Goal: Task Accomplishment & Management: Complete application form

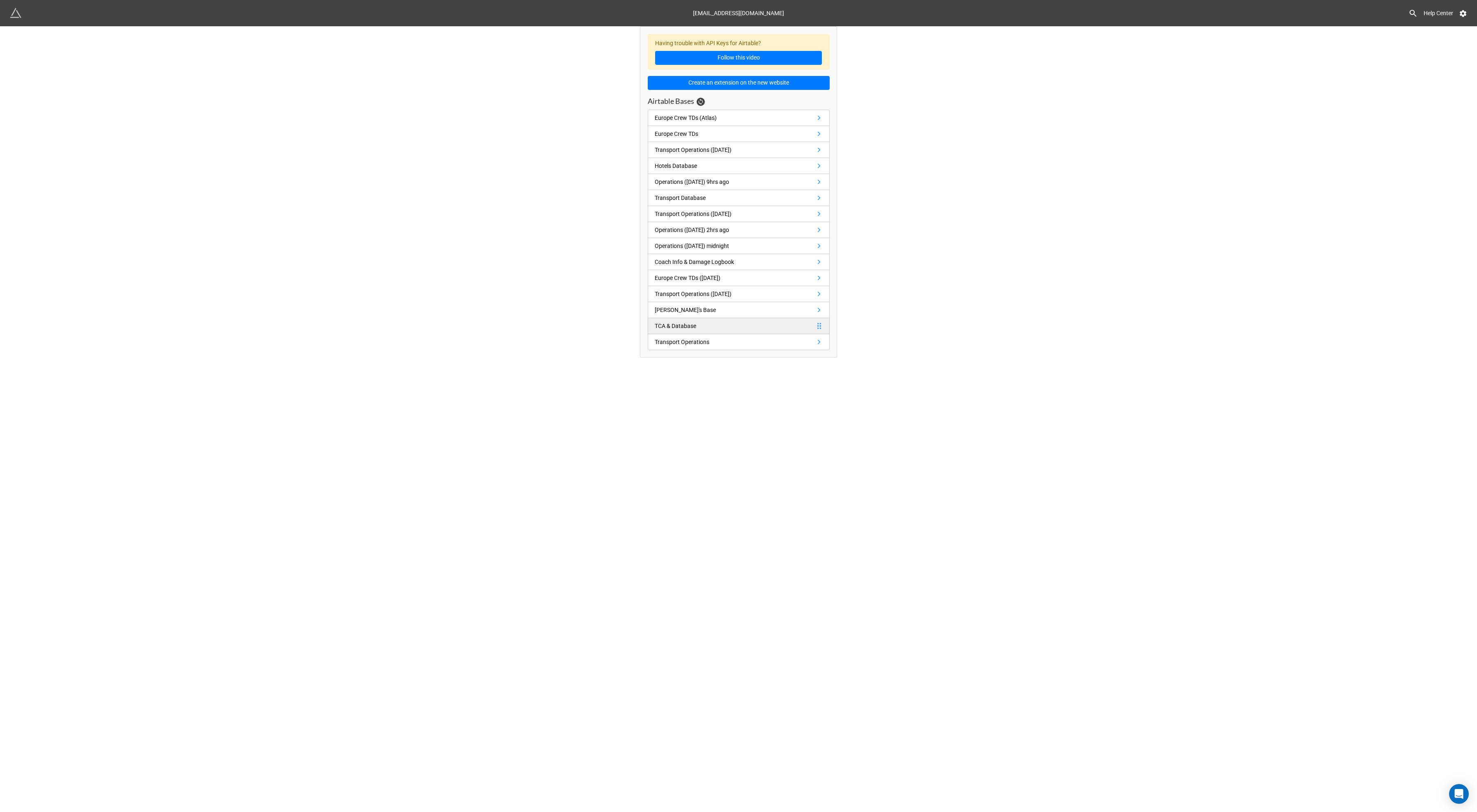
click at [726, 326] on link "TCA & Database" at bounding box center [738, 326] width 182 height 16
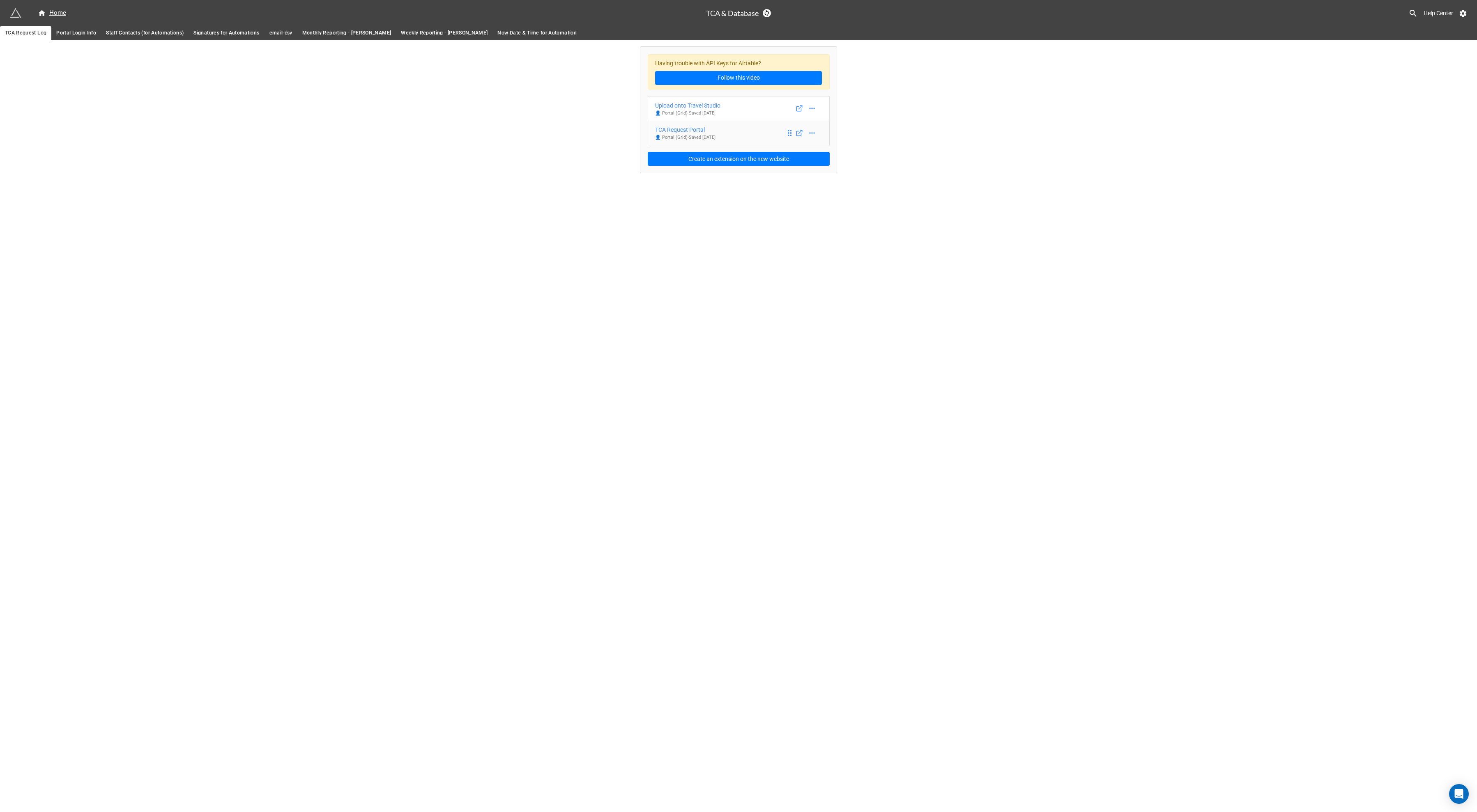
click at [685, 130] on div "TCA Request Portal" at bounding box center [685, 130] width 60 height 9
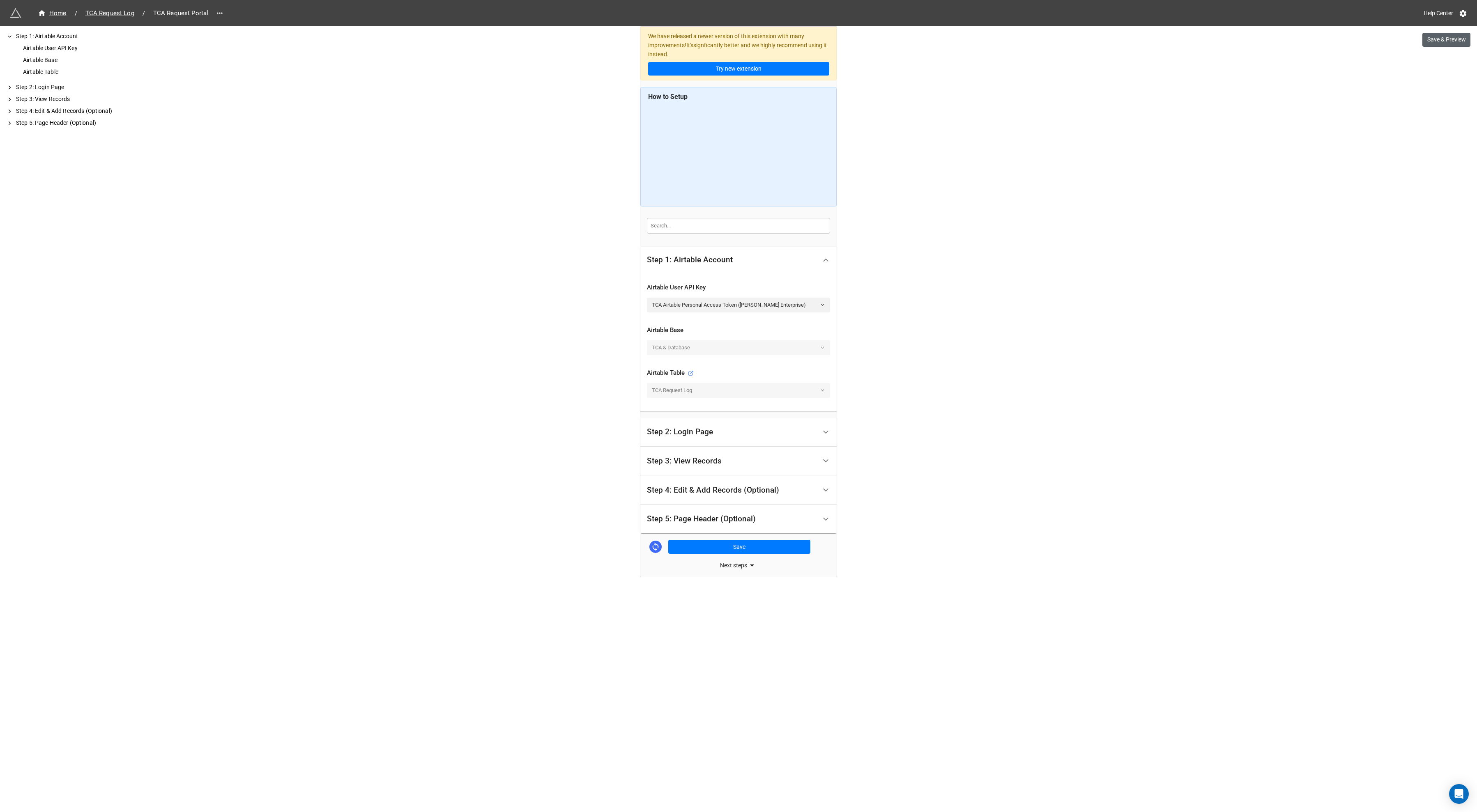
click at [1445, 43] on button "Save & Preview" at bounding box center [1446, 40] width 48 height 14
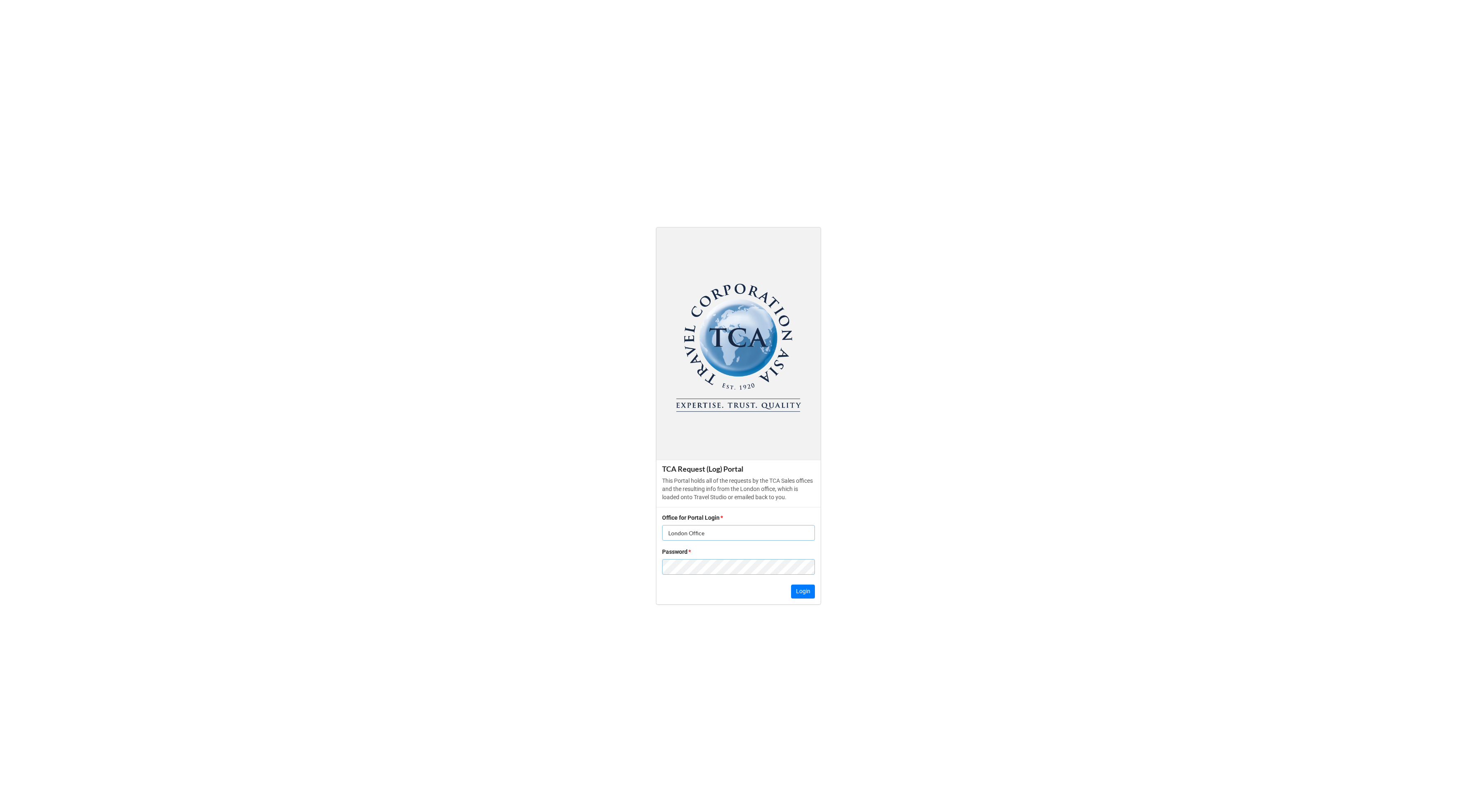
type input "London Office"
click at [804, 599] on button "Login" at bounding box center [802, 592] width 24 height 14
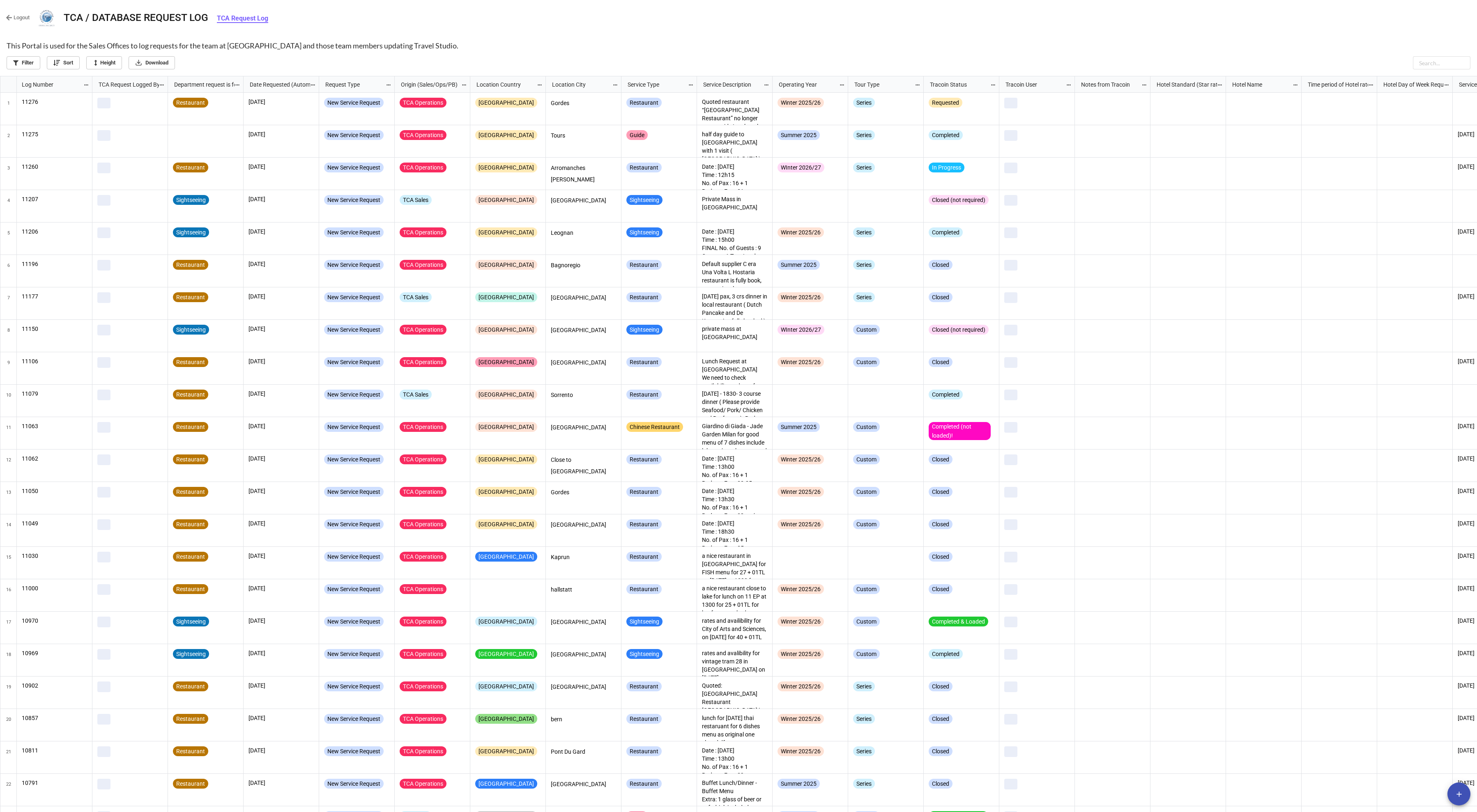
scroll to position [5, 5]
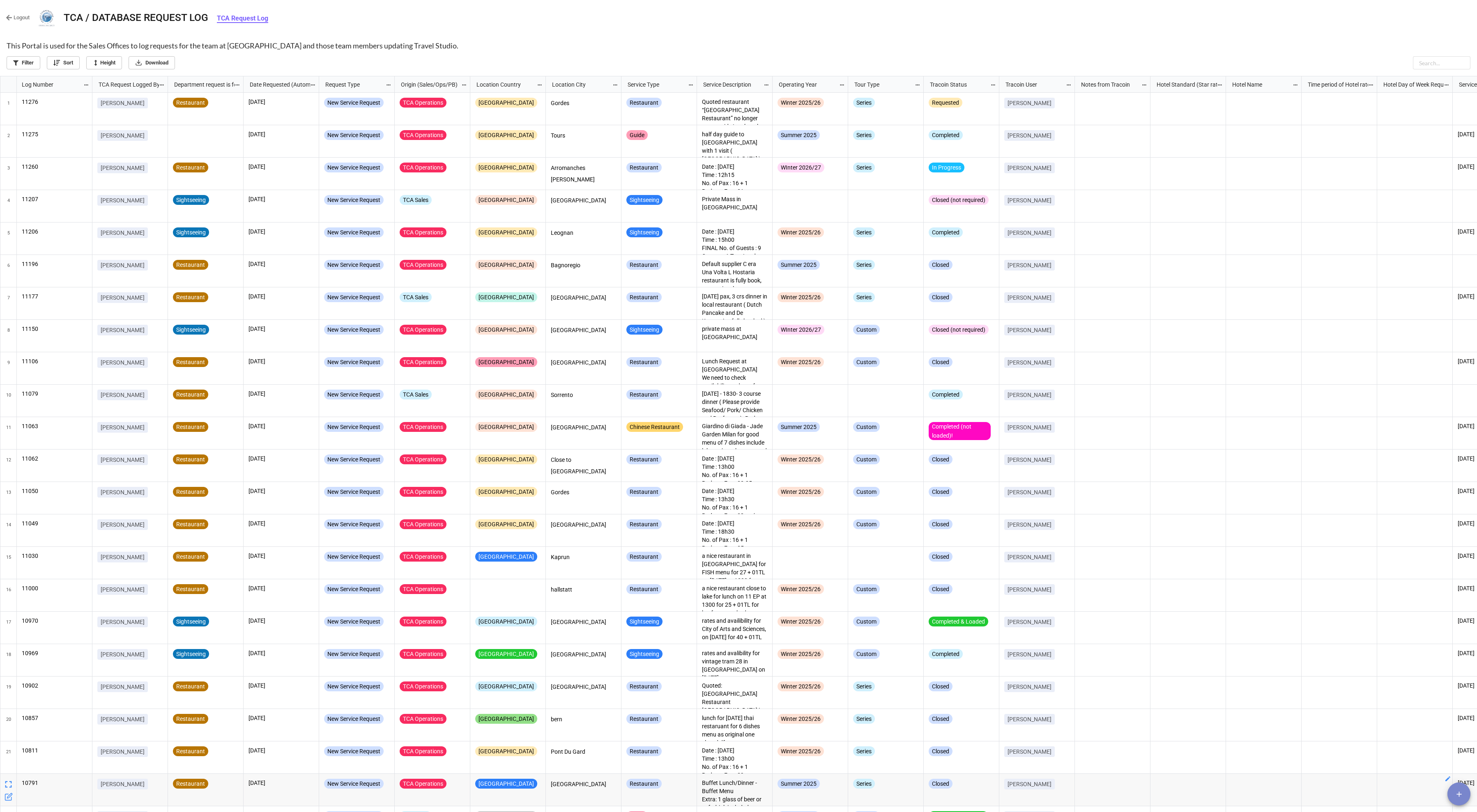
click at [1458, 794] on icon "add" at bounding box center [1458, 794] width 8 height 8
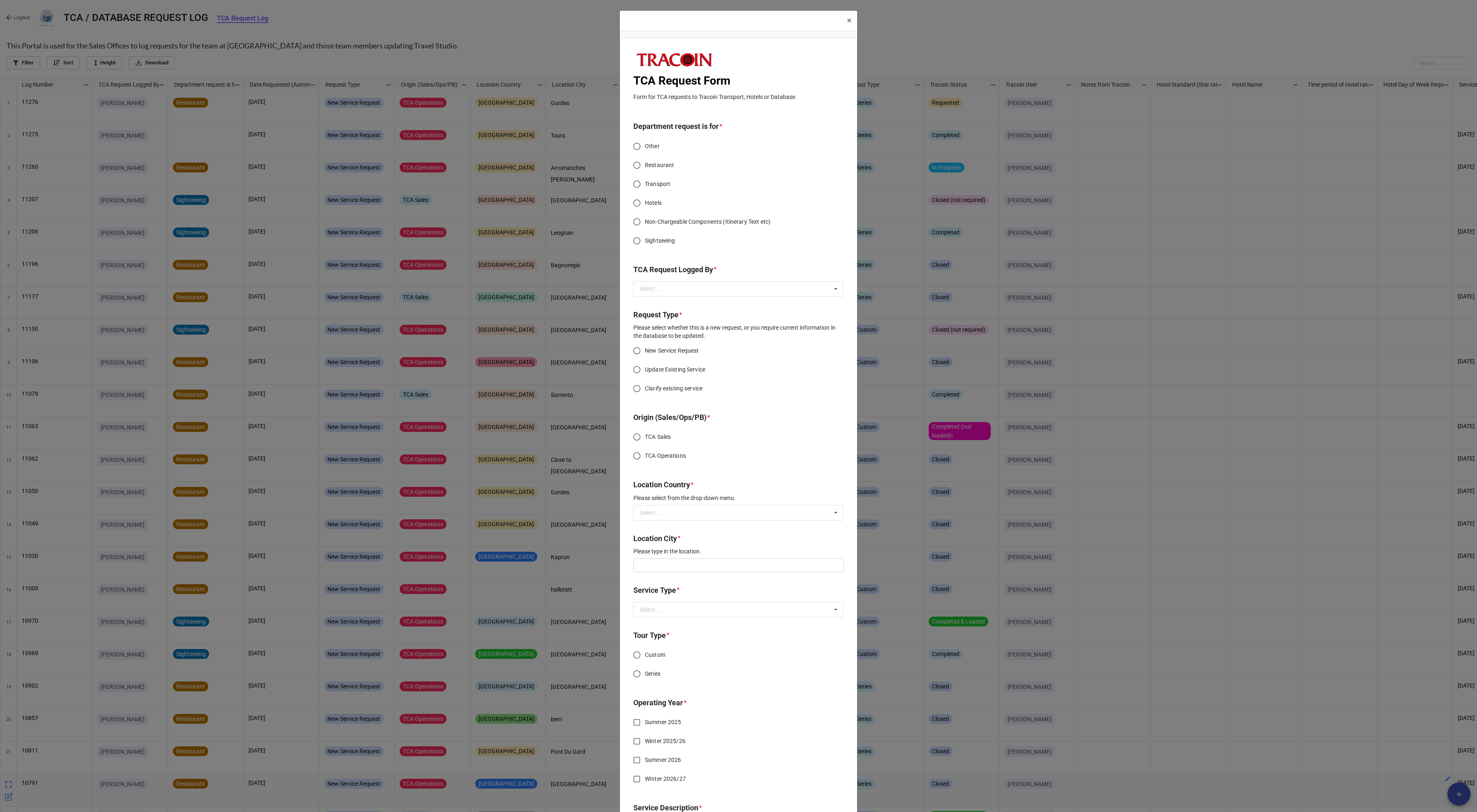
click at [636, 145] on input "Other" at bounding box center [636, 146] width 16 height 16
radio input "true"
click at [762, 282] on div "Select ... No results found." at bounding box center [738, 289] width 210 height 16
click at [699, 371] on div "[PERSON_NAME]-[PERSON_NAME]" at bounding box center [738, 371] width 209 height 16
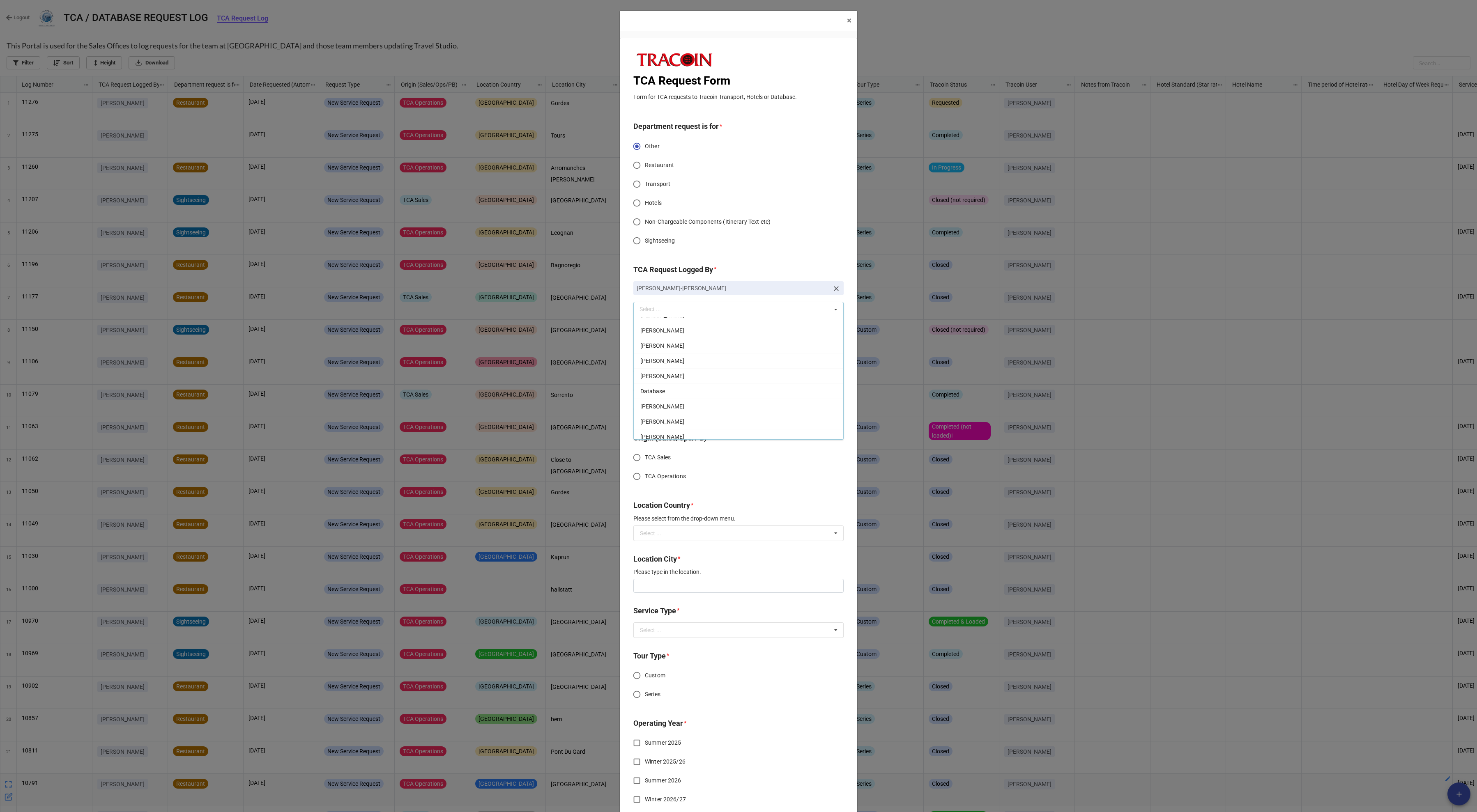
click at [800, 488] on div "Origin (Sales/Ops/PB) * TCA Sales TCA Operations" at bounding box center [738, 463] width 210 height 61
click at [633, 372] on input "New Service Request" at bounding box center [636, 371] width 16 height 16
radio input "true"
click at [634, 475] on input "TCA Operations" at bounding box center [636, 476] width 16 height 16
radio input "true"
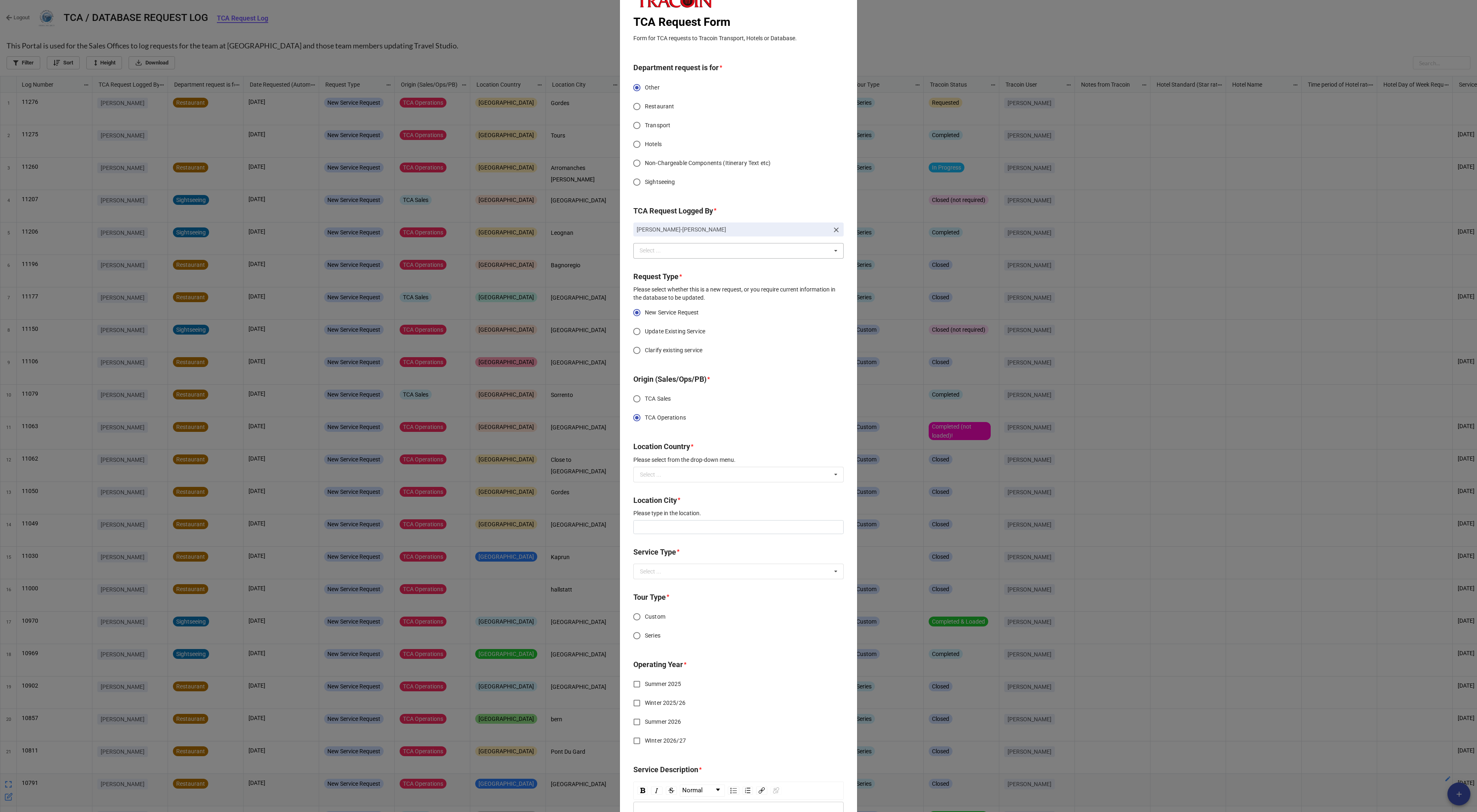
scroll to position [63, 0]
click at [833, 471] on icon at bounding box center [835, 472] width 12 height 16
click at [718, 488] on div "[GEOGRAPHIC_DATA]" at bounding box center [738, 486] width 209 height 16
type input "[PERSON_NAME] Test IGNORE!!!!"
click at [833, 565] on icon at bounding box center [835, 568] width 12 height 16
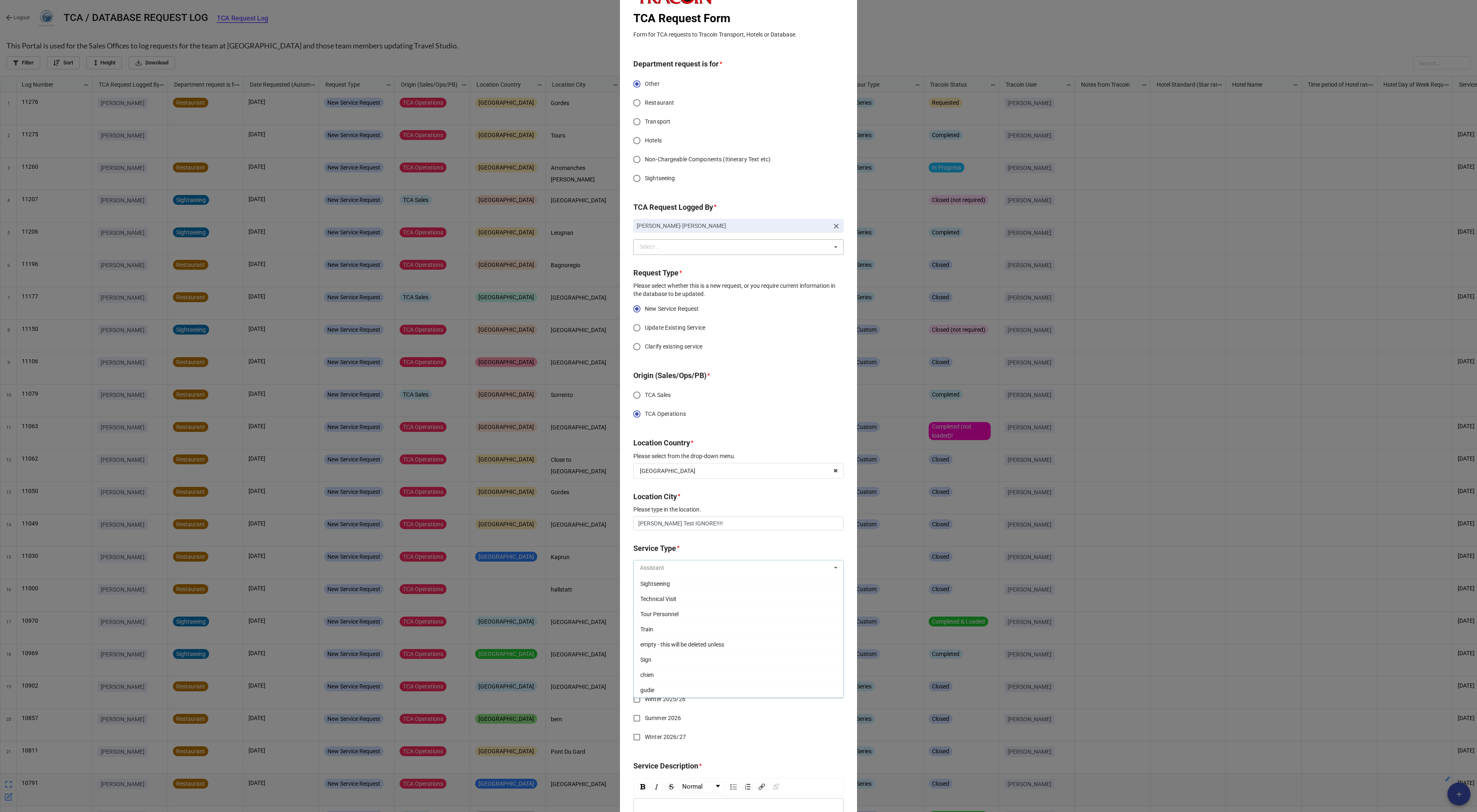
scroll to position [318, 0]
click at [770, 647] on div "empty - this will be deleted unless" at bounding box center [738, 645] width 209 height 16
click at [635, 608] on input "Custom" at bounding box center [636, 613] width 16 height 16
radio input "true"
click at [637, 733] on input "WInter 2026/27" at bounding box center [636, 737] width 16 height 16
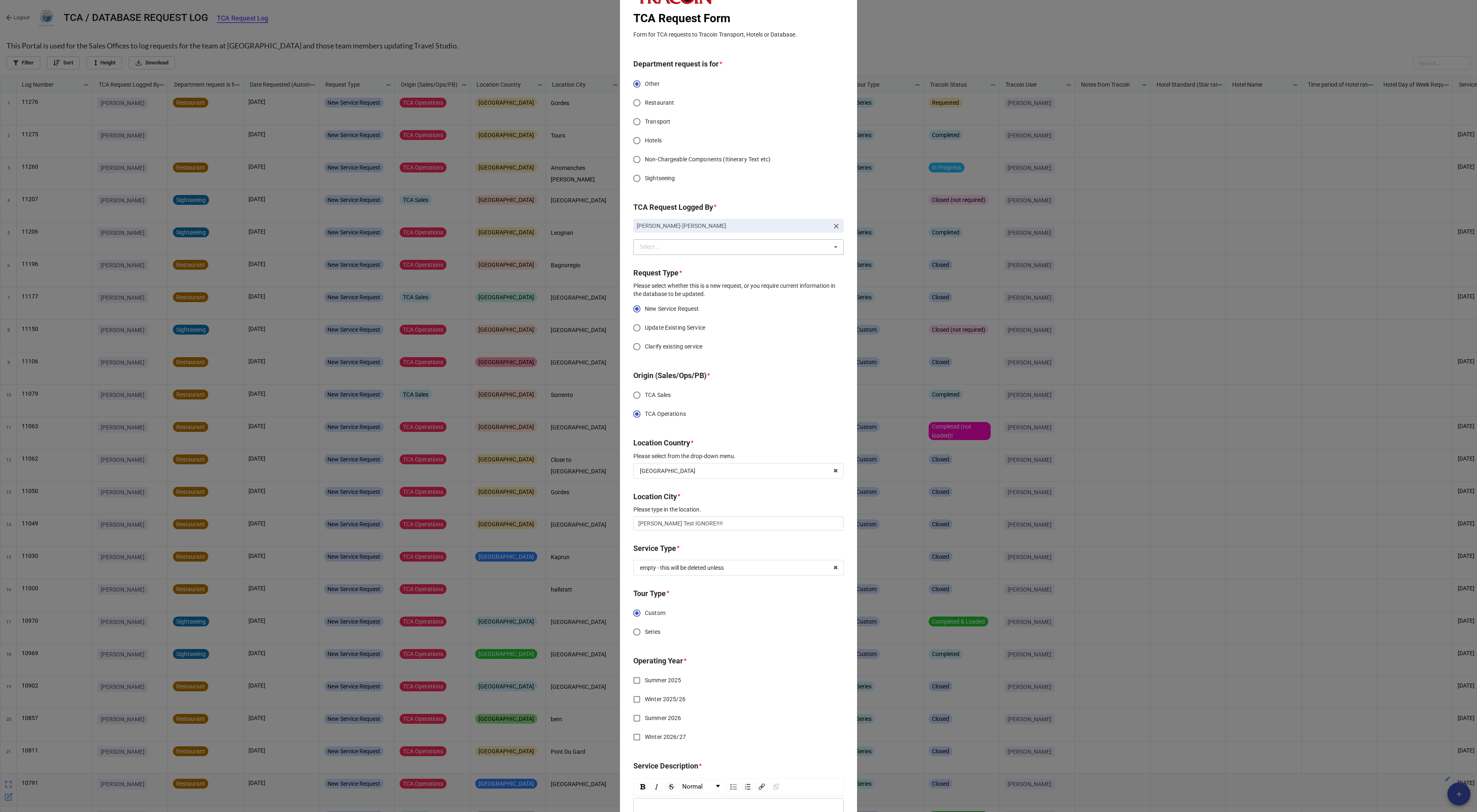
checkbox input "true"
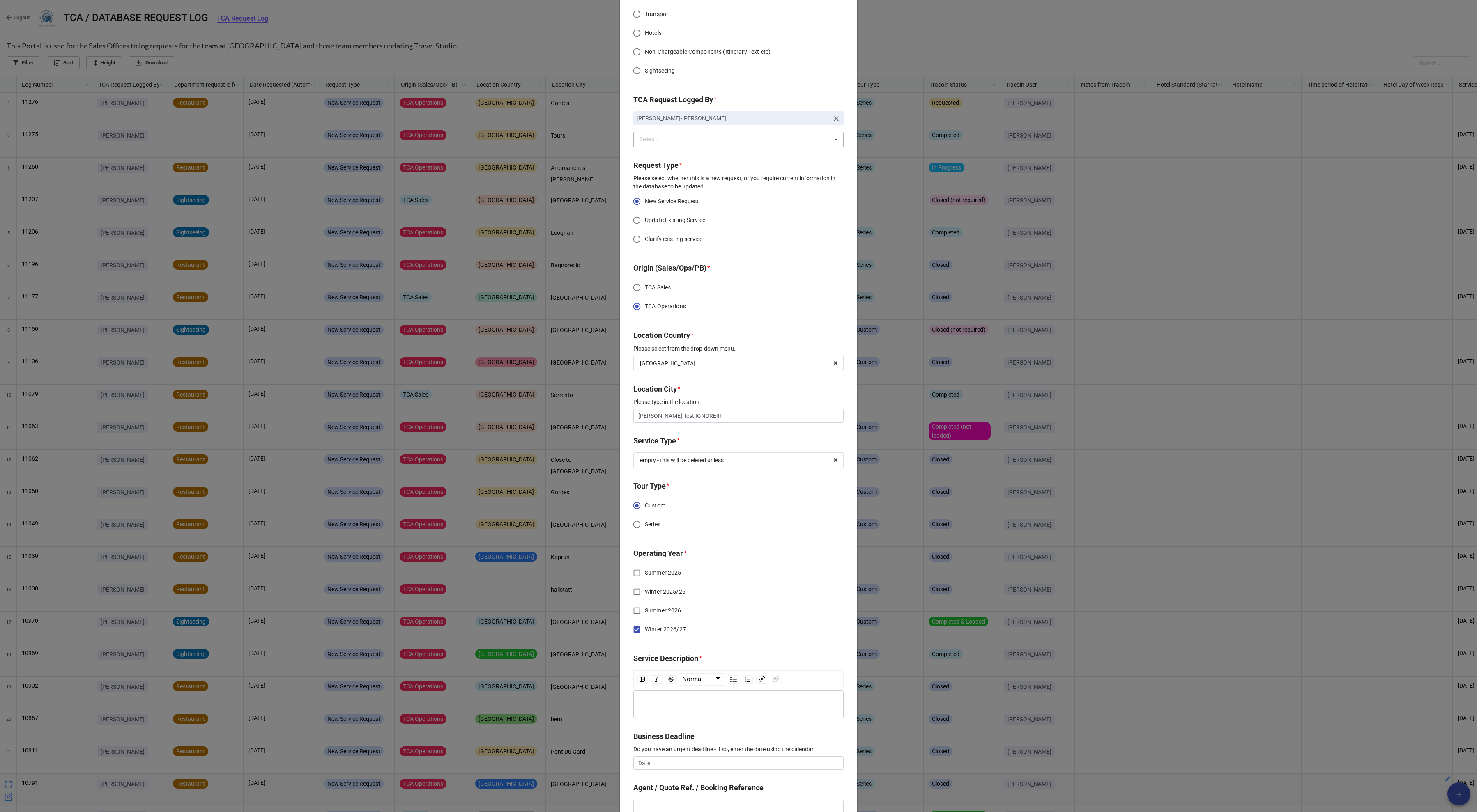
scroll to position [201, 0]
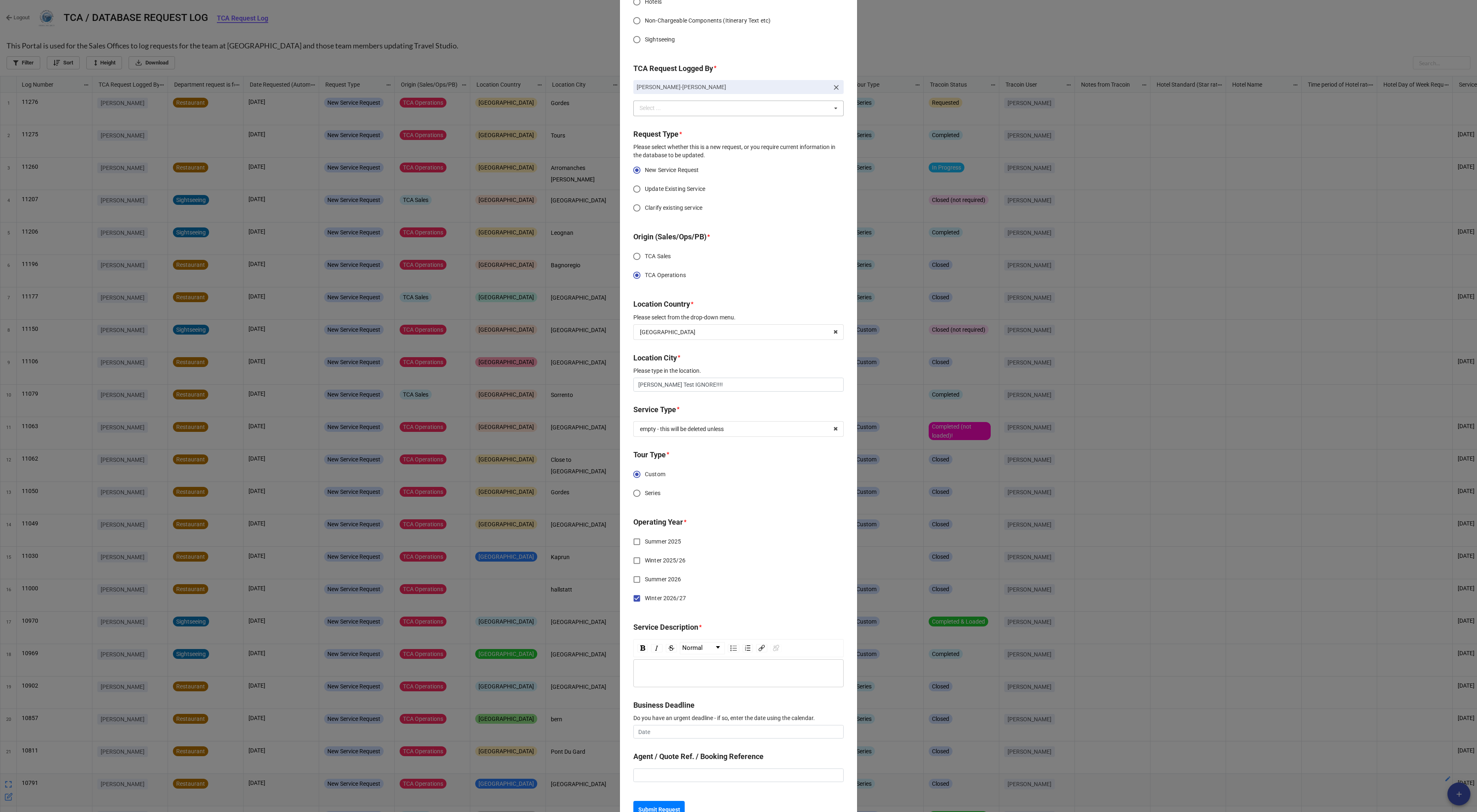
click at [691, 671] on div "rdw-editor" at bounding box center [738, 673] width 202 height 9
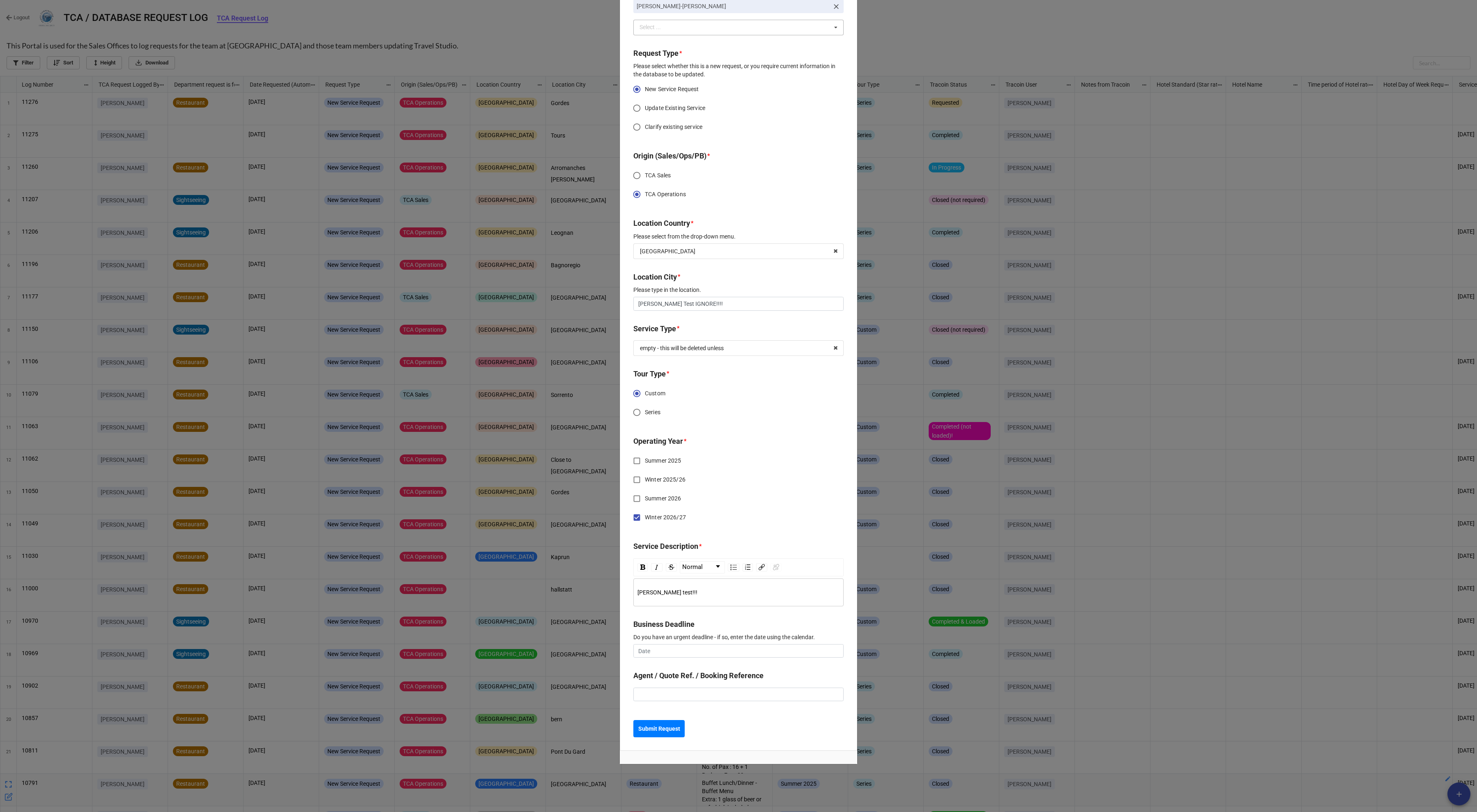
scroll to position [282, 0]
click at [665, 730] on b "Submit Request" at bounding box center [659, 729] width 42 height 8
click at [669, 749] on b "Submit Request" at bounding box center [659, 749] width 42 height 8
